Goal: Information Seeking & Learning: Learn about a topic

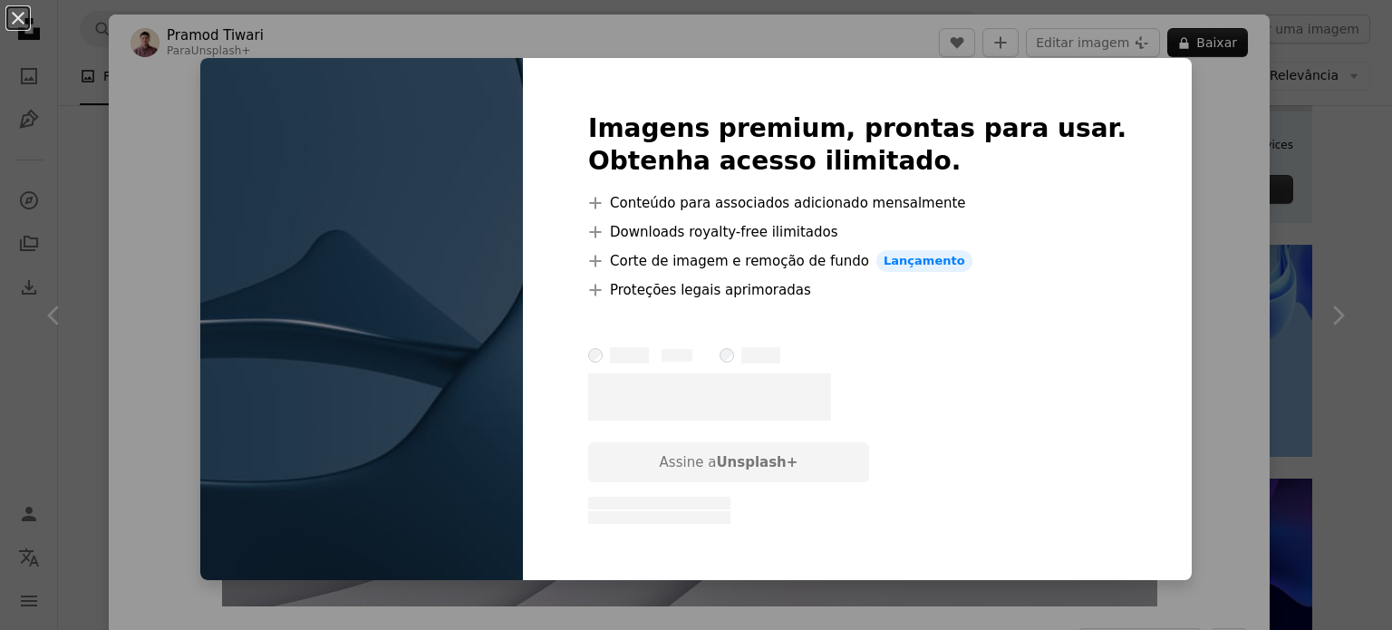
scroll to position [4839, 0]
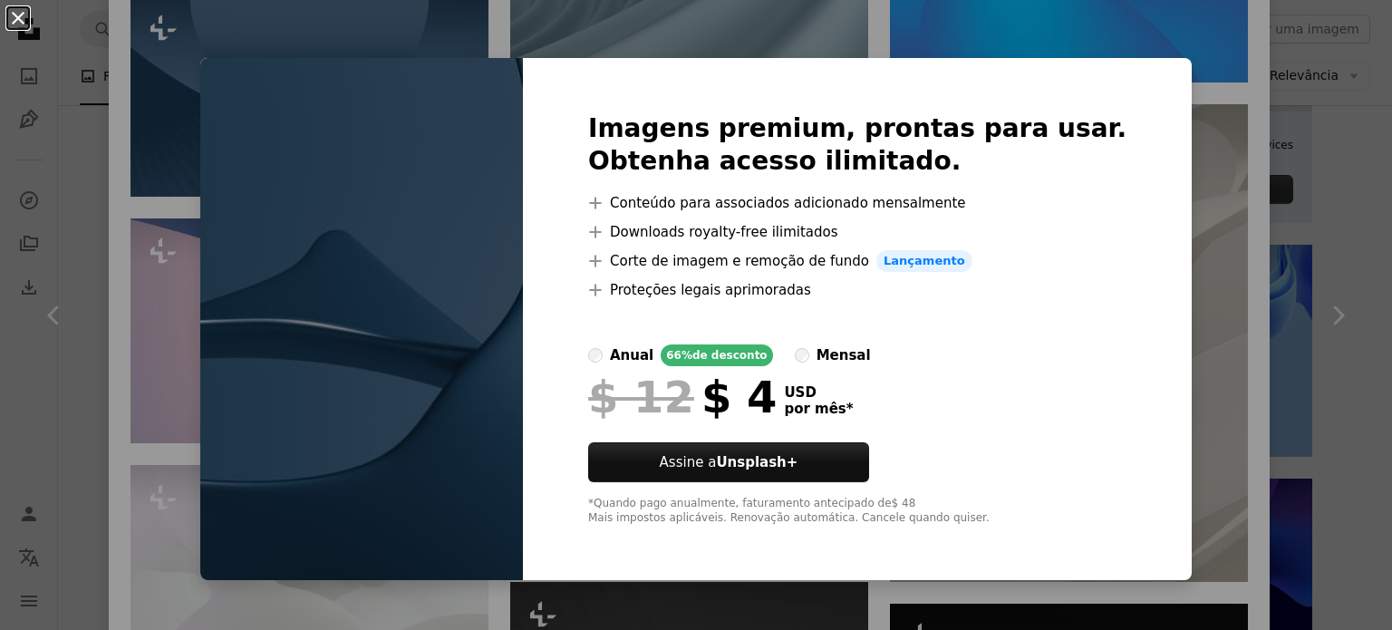
click at [18, 26] on button "An X shape" at bounding box center [18, 18] width 22 height 22
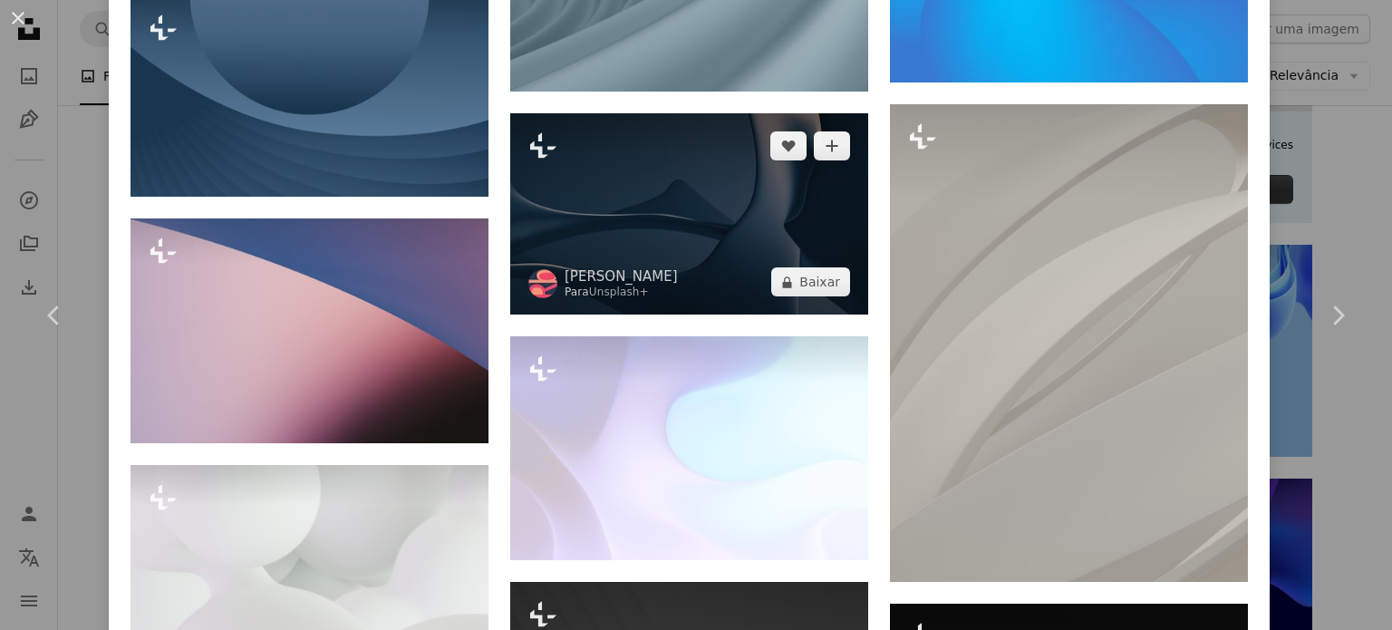
click at [650, 113] on img at bounding box center [689, 213] width 358 height 201
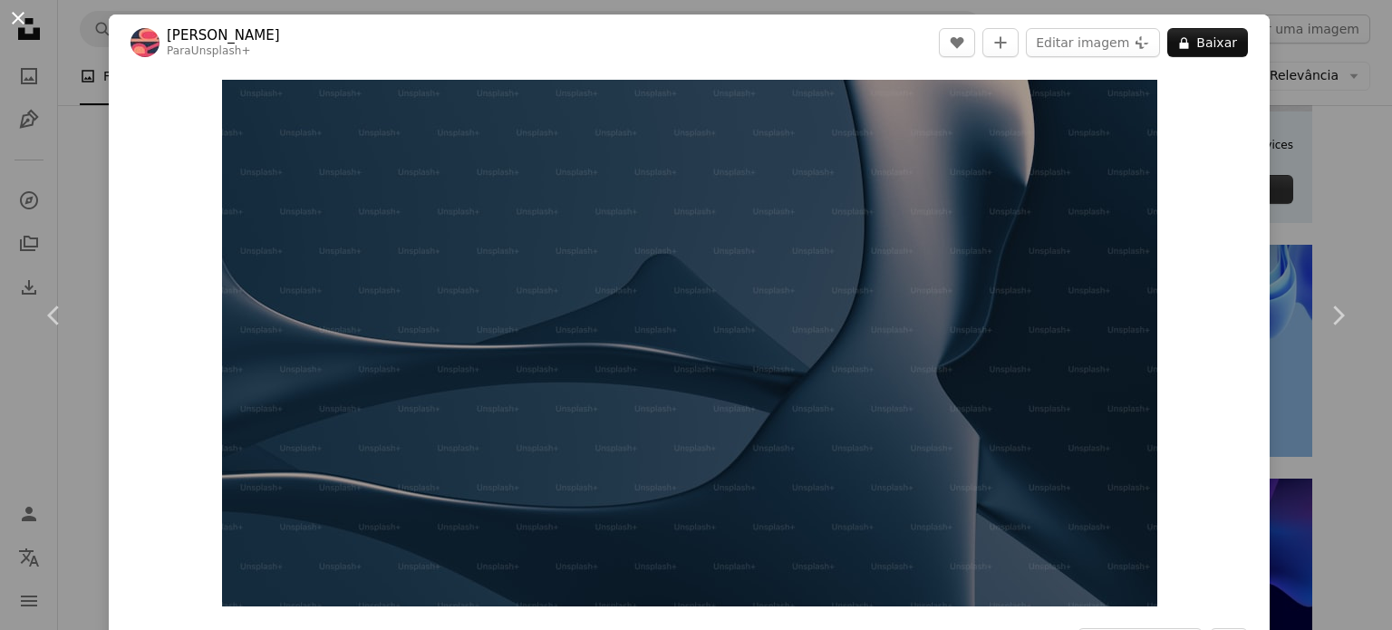
click at [19, 24] on button "An X shape" at bounding box center [18, 18] width 22 height 22
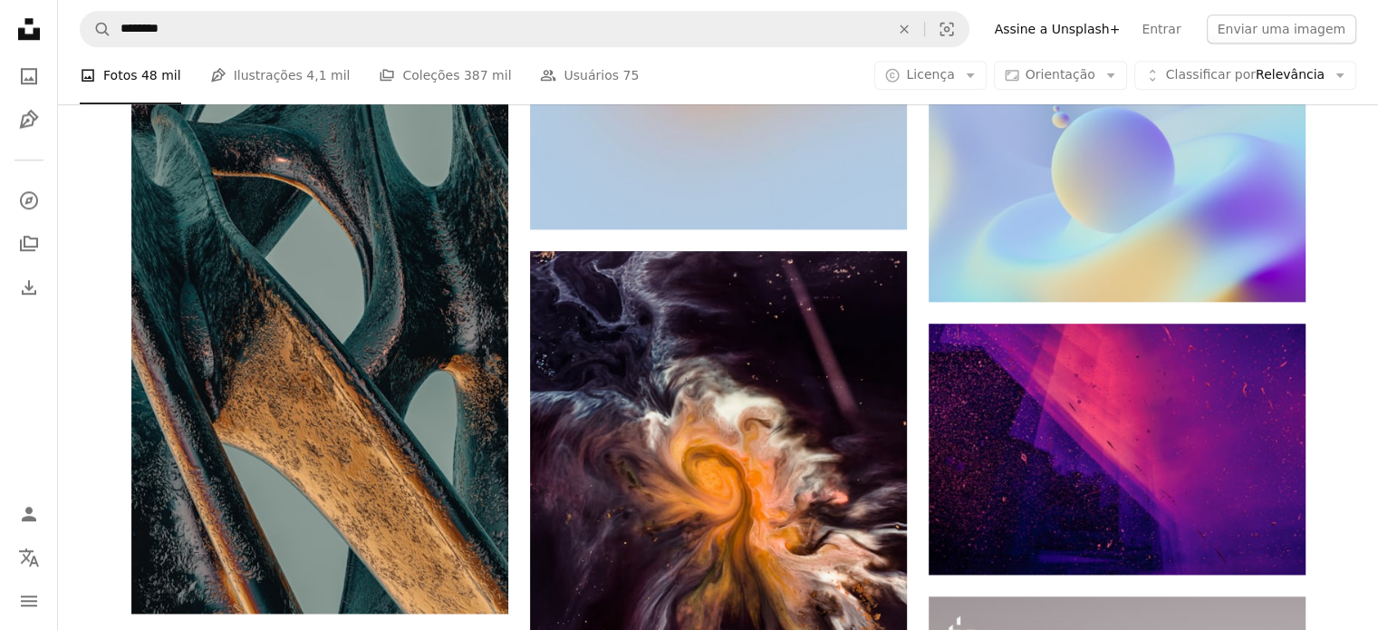
scroll to position [1686, 0]
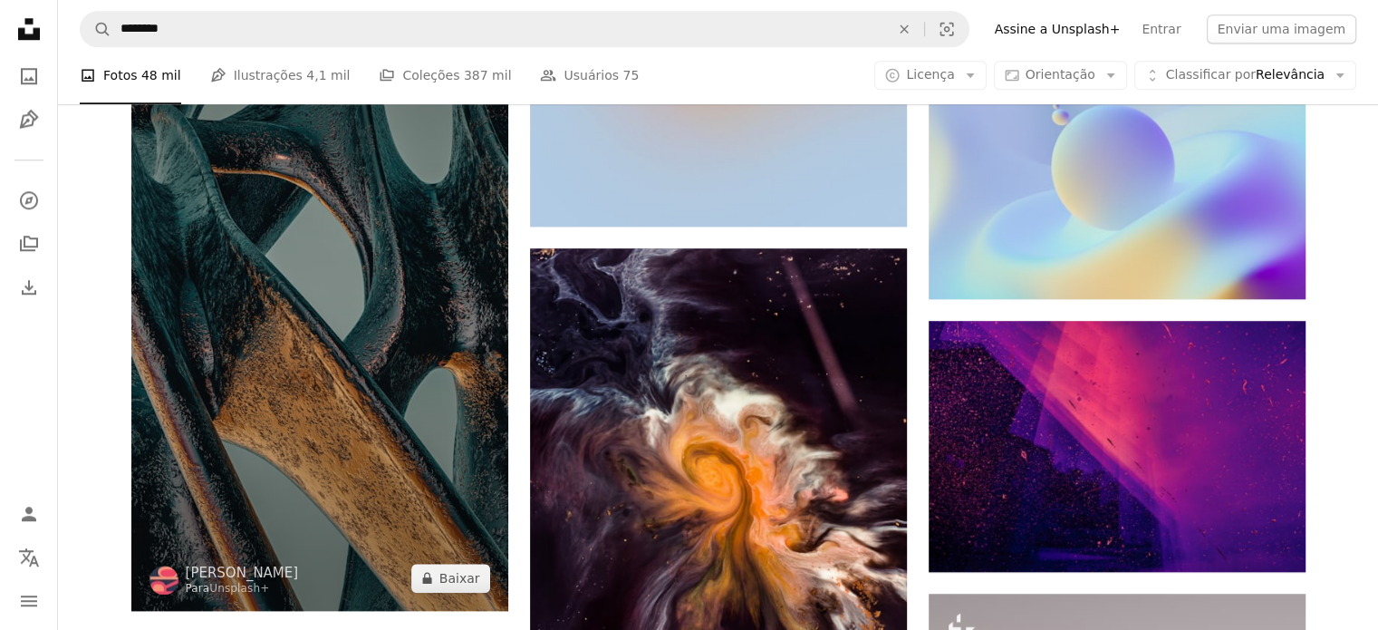
click at [380, 350] on img at bounding box center [319, 275] width 377 height 670
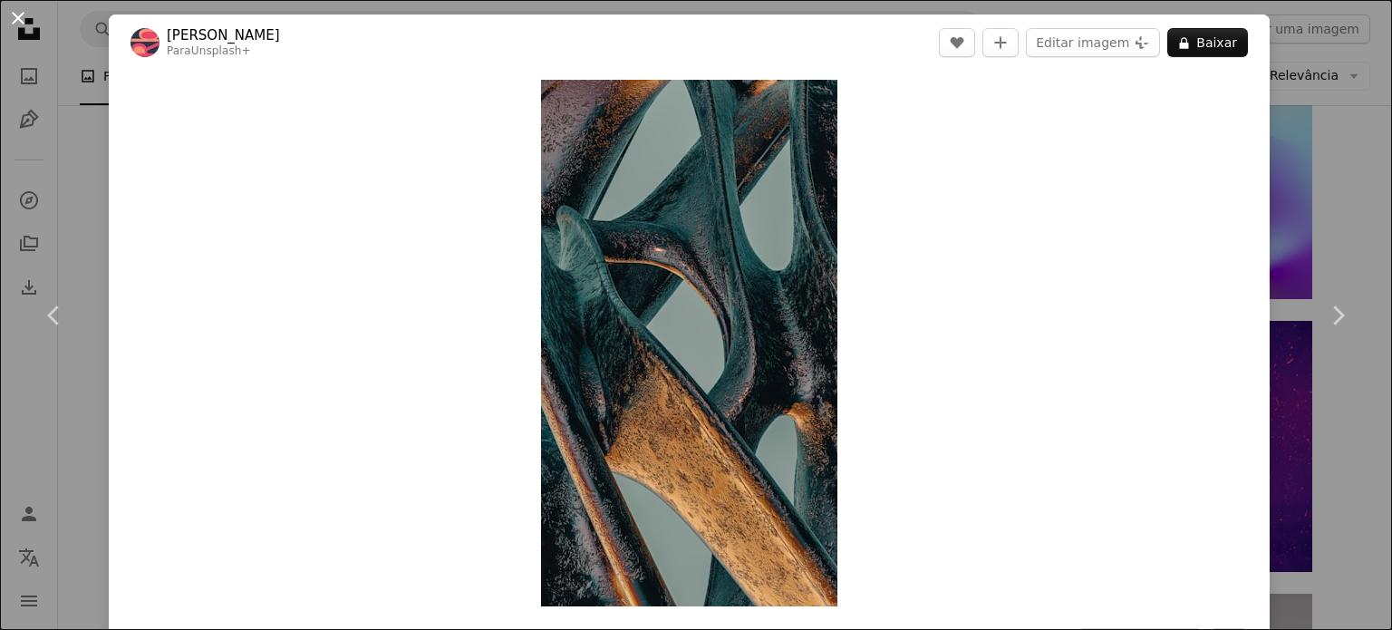
click at [19, 27] on button "An X shape" at bounding box center [18, 18] width 22 height 22
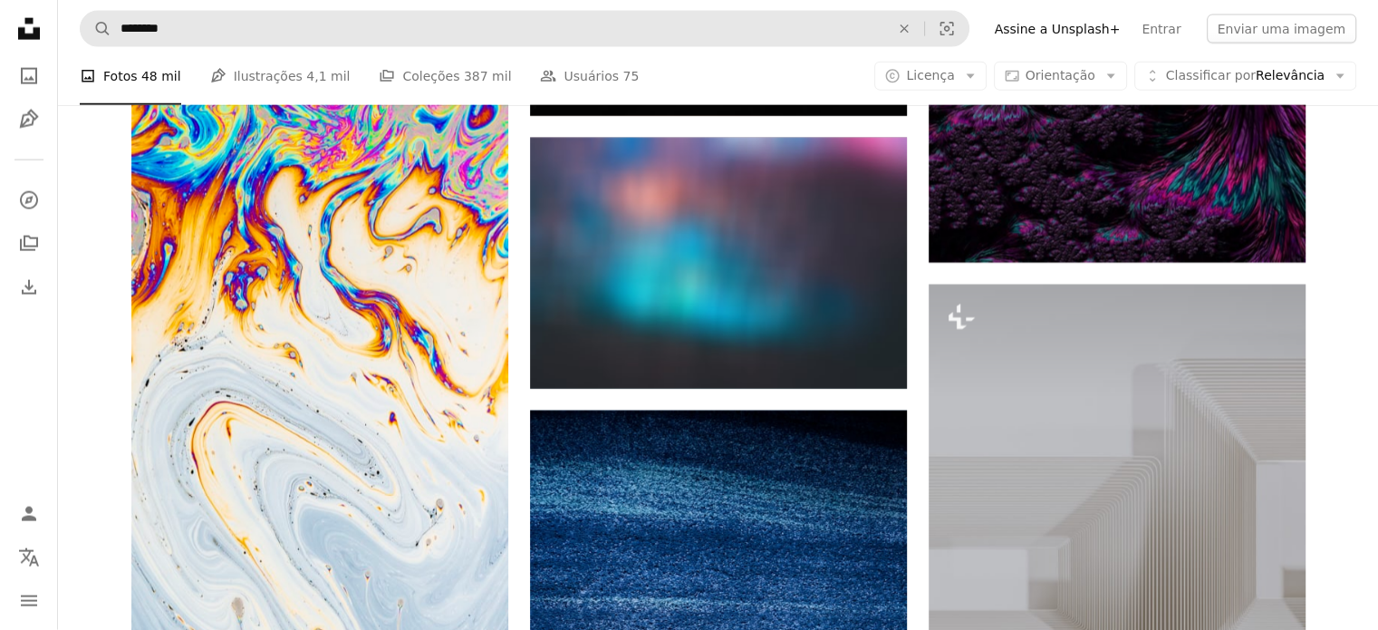
scroll to position [4249, 0]
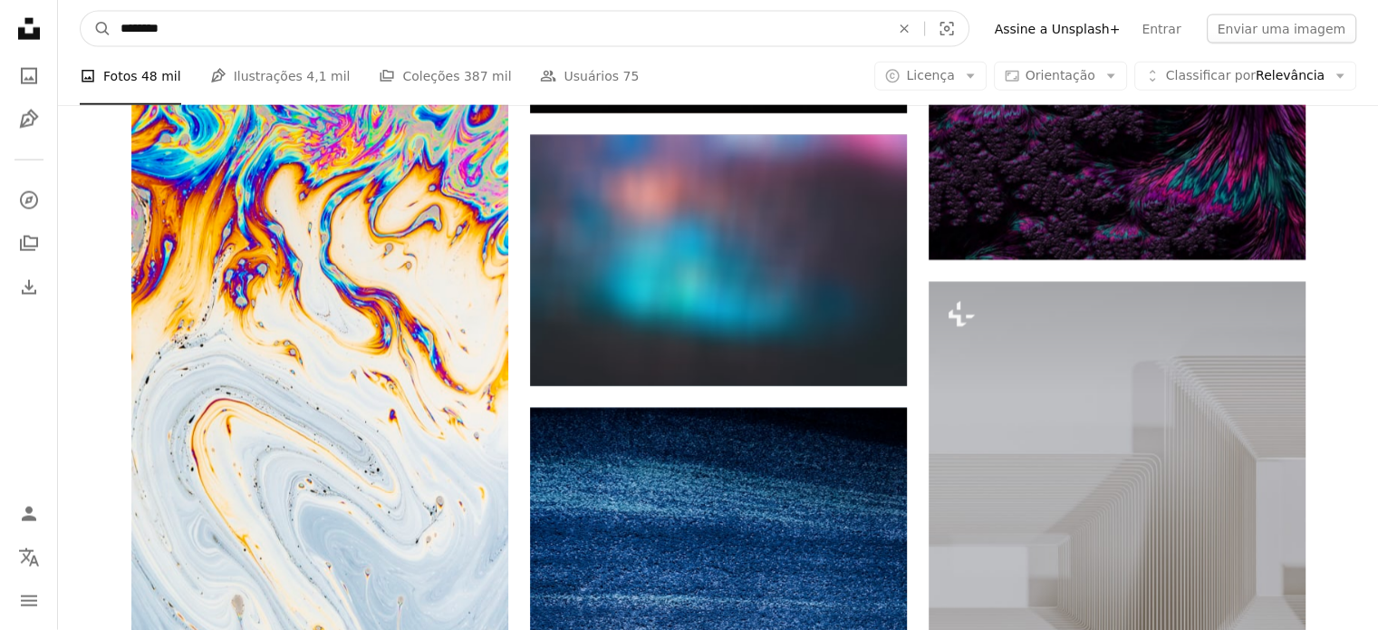
click at [453, 28] on input "********" at bounding box center [497, 29] width 773 height 34
type input "**********"
click button "A magnifying glass" at bounding box center [96, 29] width 31 height 34
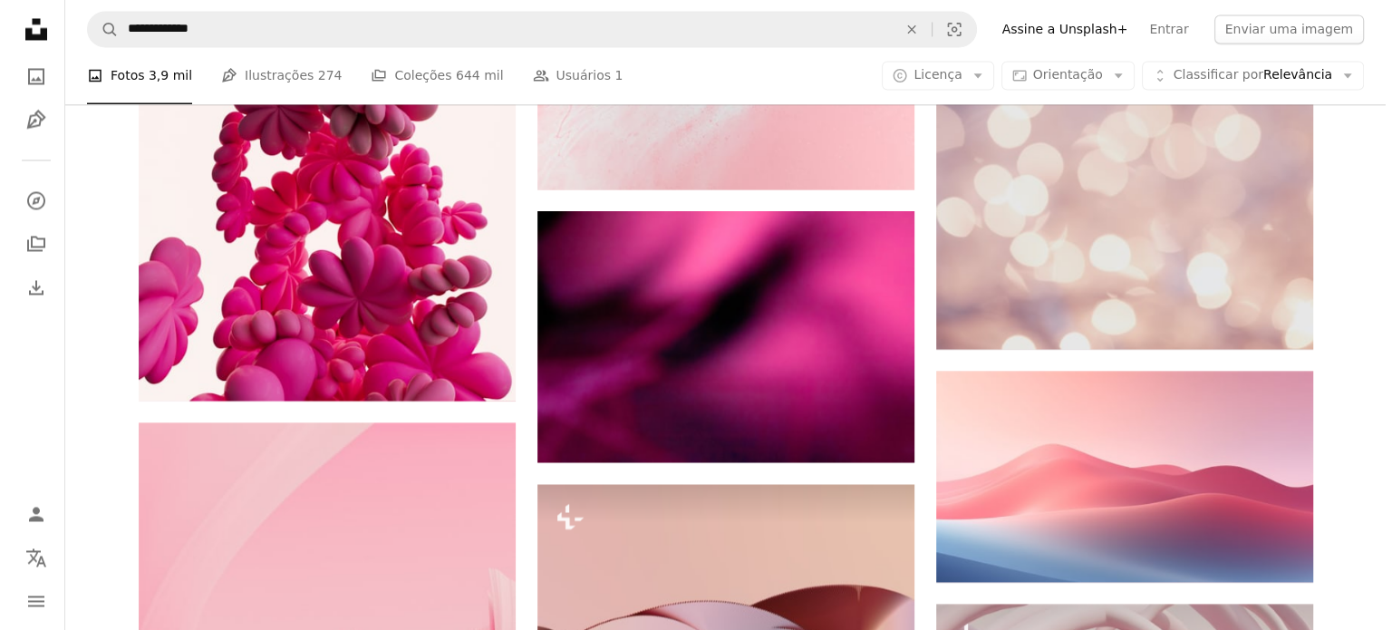
scroll to position [3209, 0]
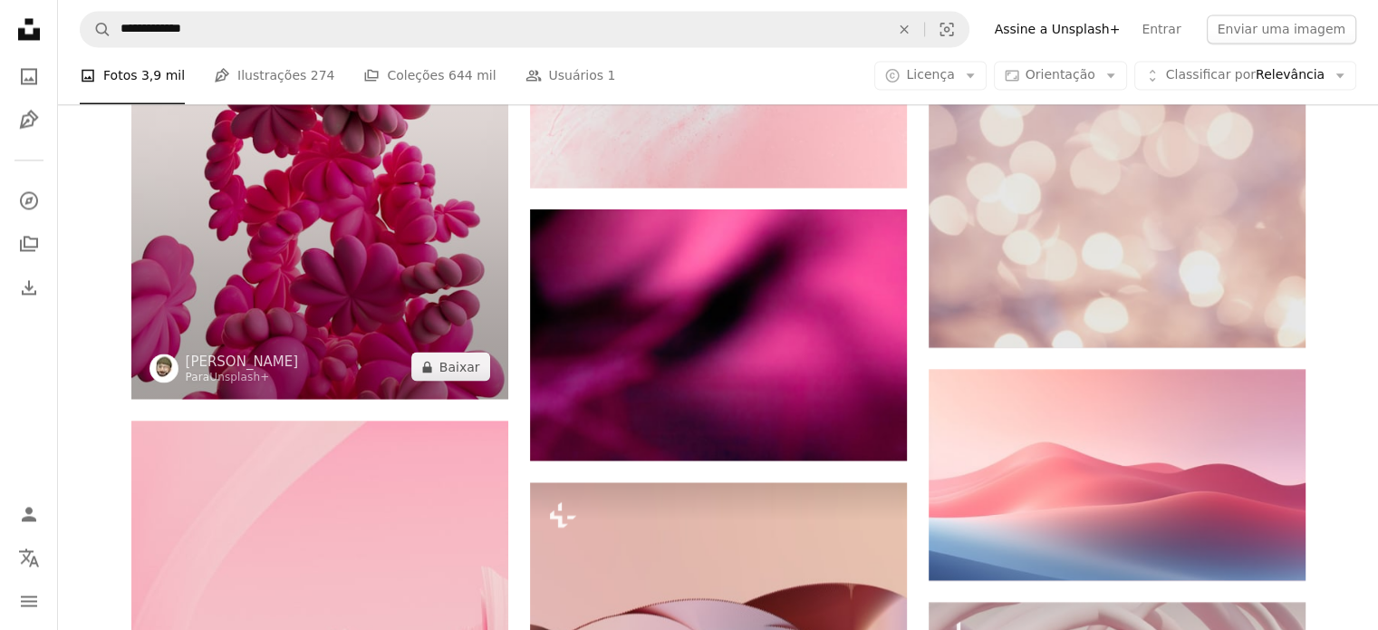
click at [396, 253] on img at bounding box center [319, 63] width 377 height 670
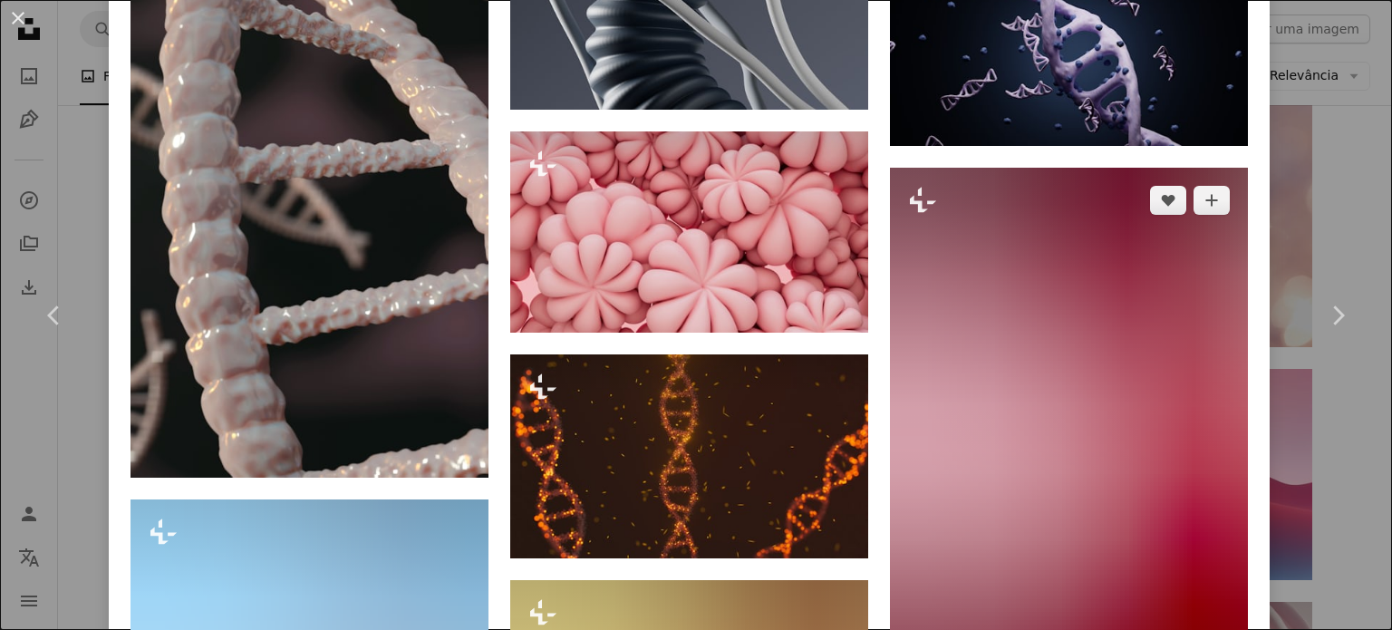
scroll to position [7425, 0]
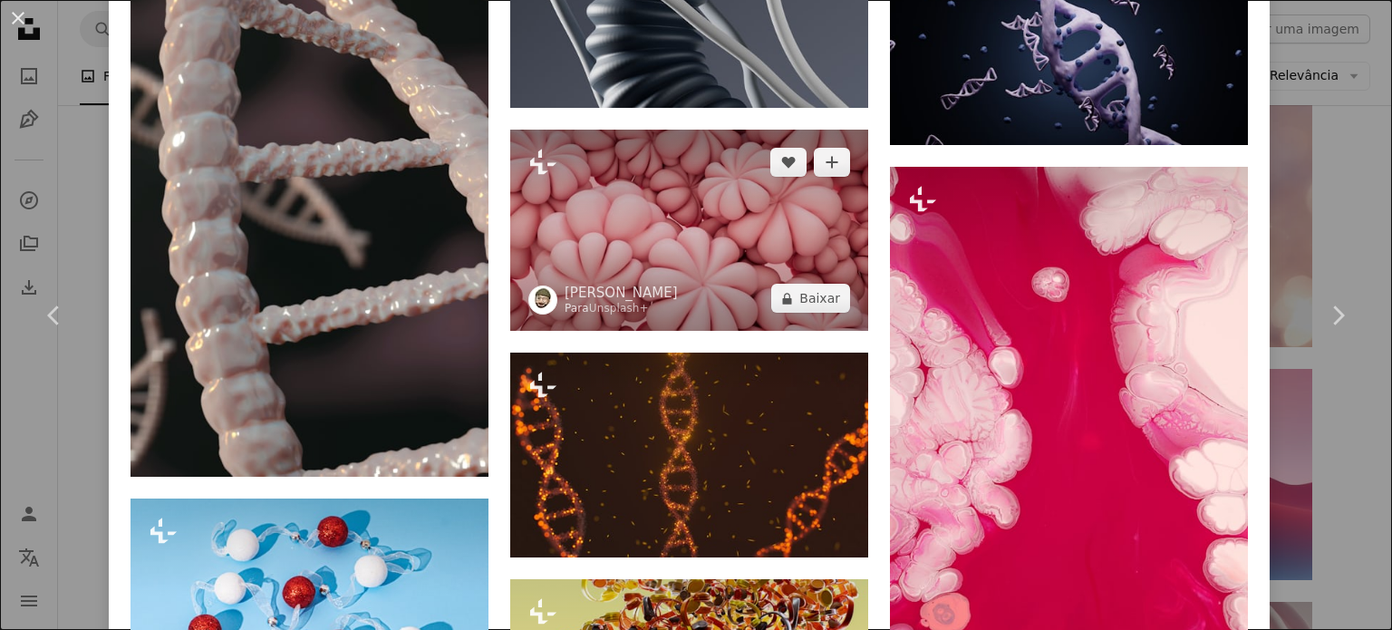
click at [660, 155] on img at bounding box center [689, 230] width 358 height 201
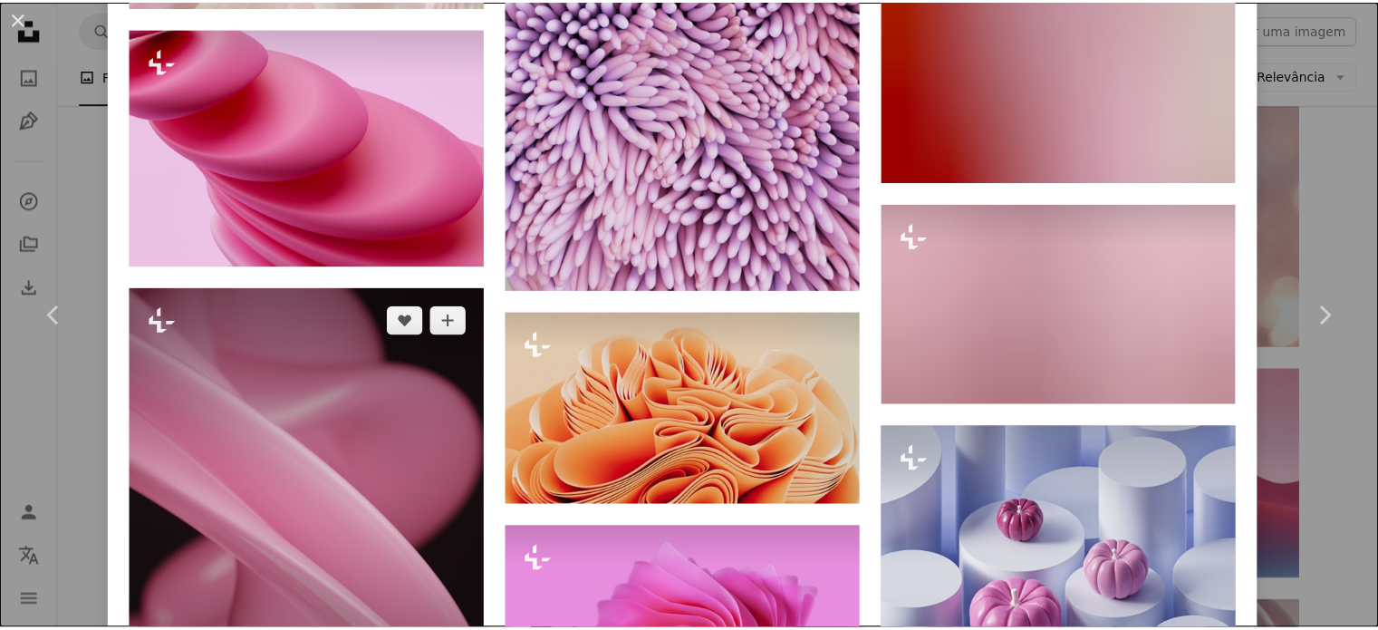
scroll to position [5883, 0]
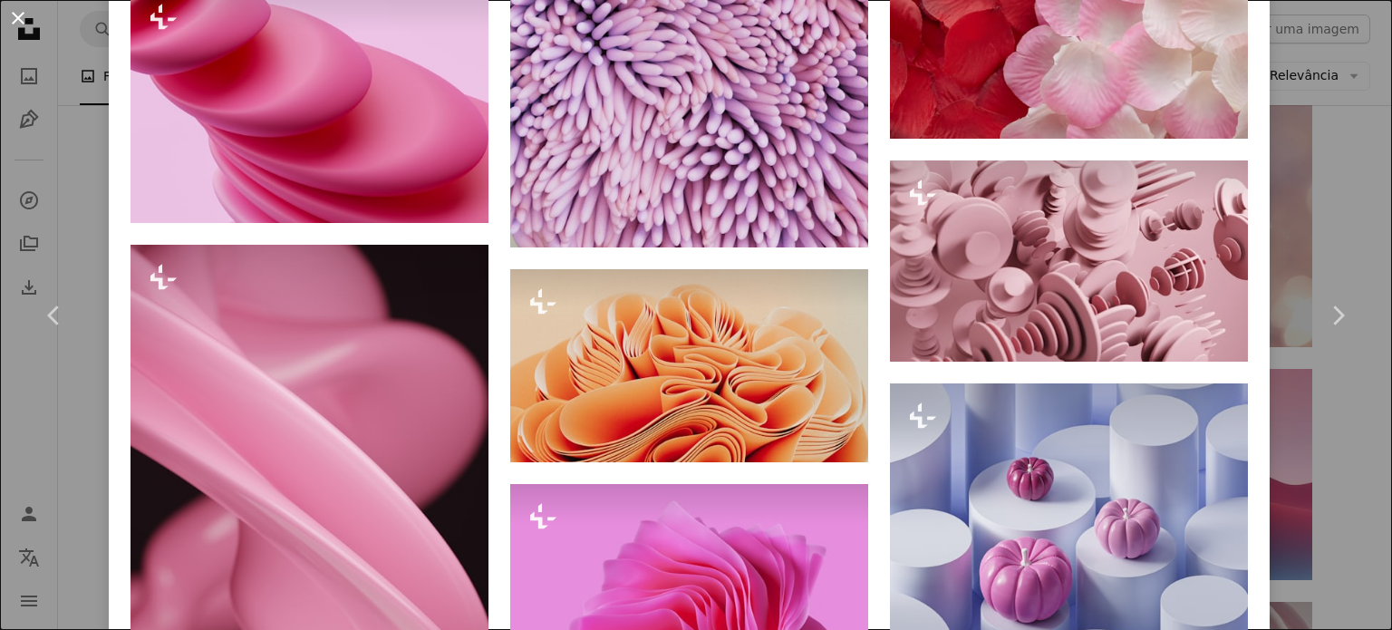
click at [7, 21] on button "An X shape" at bounding box center [18, 18] width 22 height 22
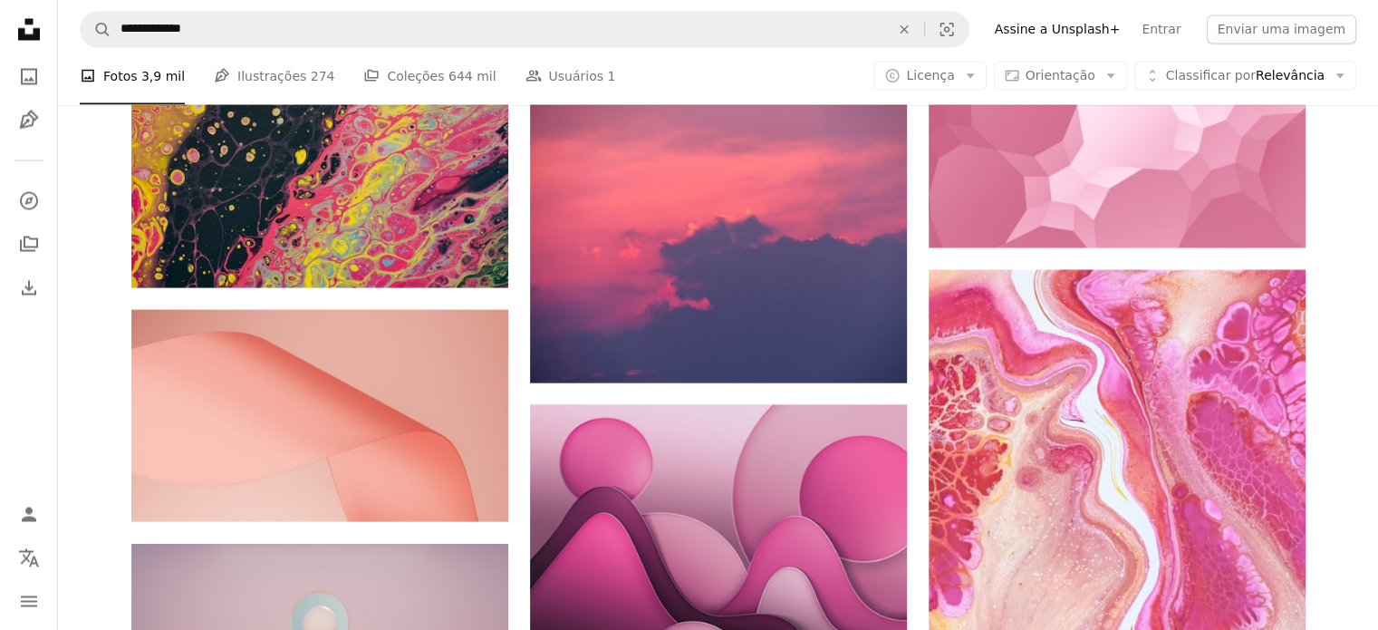
scroll to position [10306, 0]
